Goal: Task Accomplishment & Management: Use online tool/utility

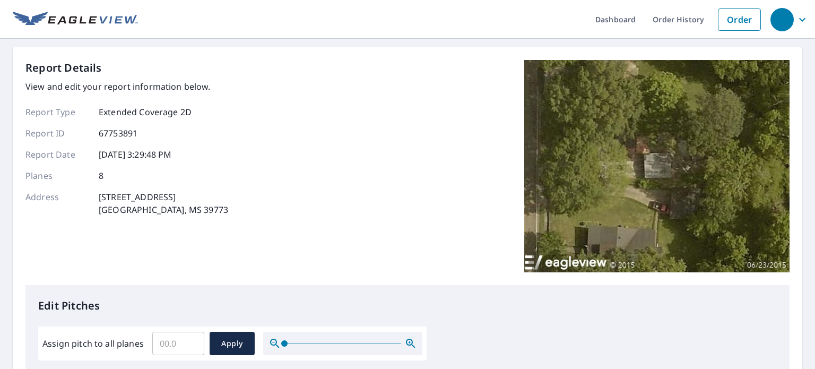
click at [164, 343] on input "Assign pitch to all planes" at bounding box center [178, 344] width 52 height 30
type input "6"
click at [232, 345] on span "Apply" at bounding box center [232, 343] width 28 height 13
type input "6"
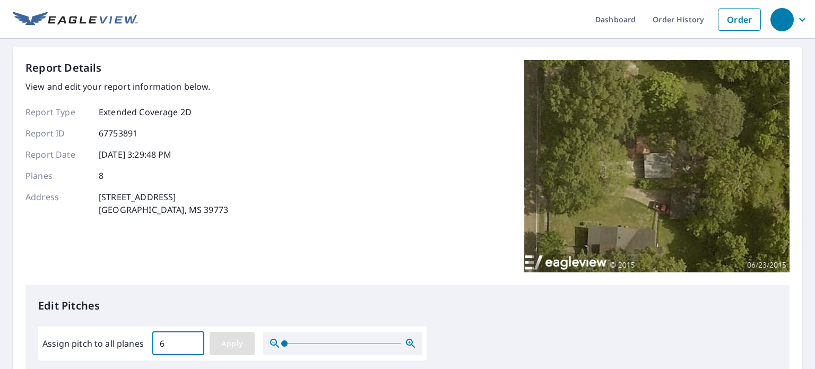
type input "6"
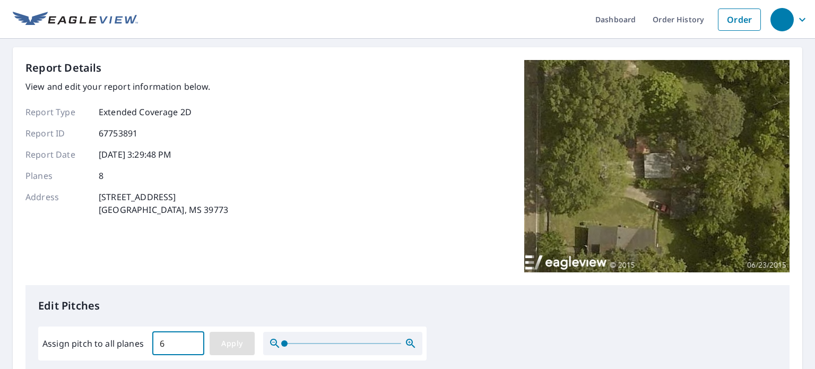
type input "6"
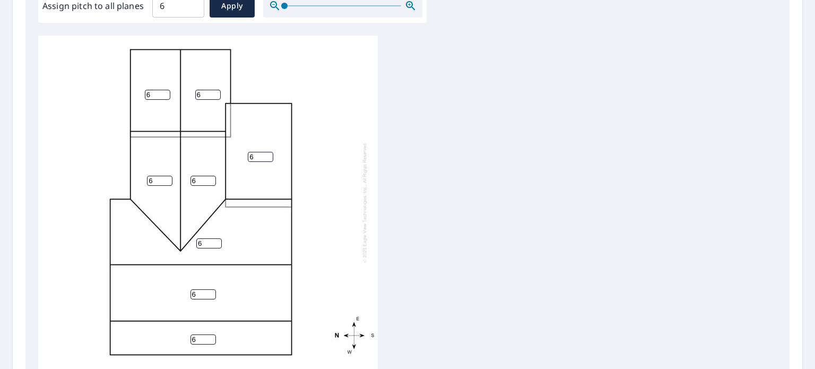
scroll to position [471, 0]
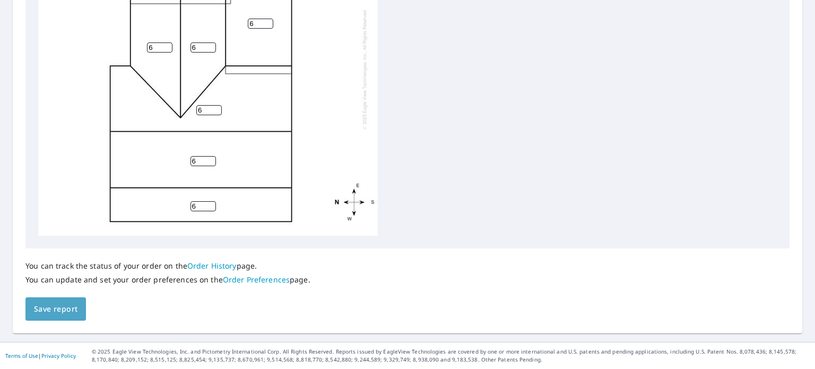
click at [64, 304] on span "Save report" at bounding box center [56, 308] width 44 height 13
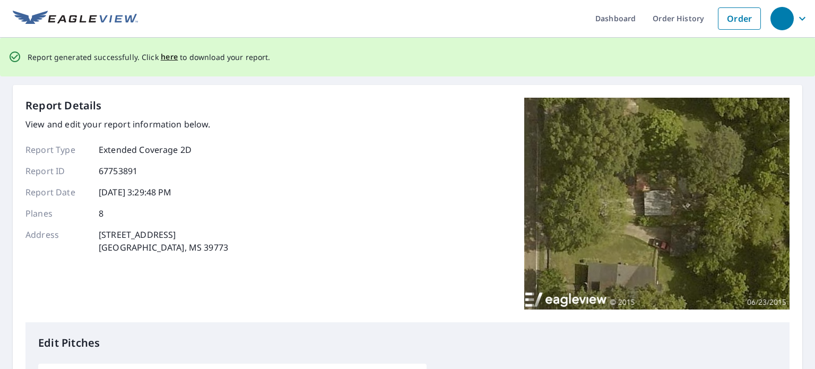
scroll to position [0, 0]
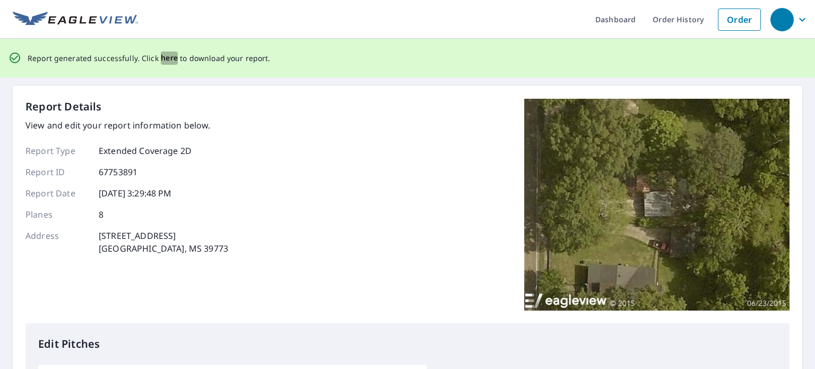
click at [165, 59] on span "here" at bounding box center [170, 57] width 18 height 13
